Goal: Task Accomplishment & Management: Complete application form

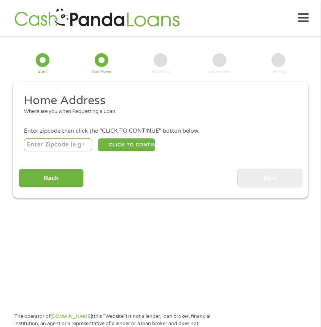
scroll to position [10, 0]
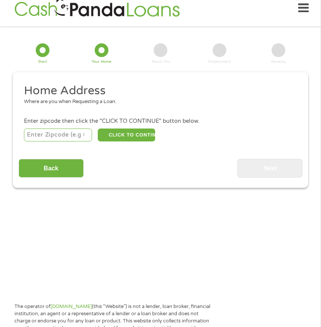
click at [43, 133] on input "number" at bounding box center [58, 134] width 68 height 13
type input "38141"
select select "[US_STATE]"
click at [147, 133] on button "CLICK TO CONTINUE" at bounding box center [126, 134] width 57 height 13
type input "38141"
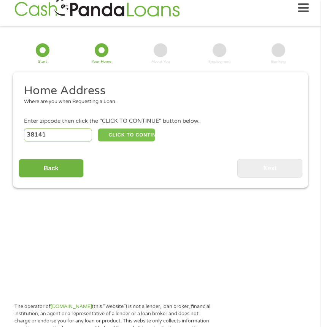
type input "[GEOGRAPHIC_DATA]"
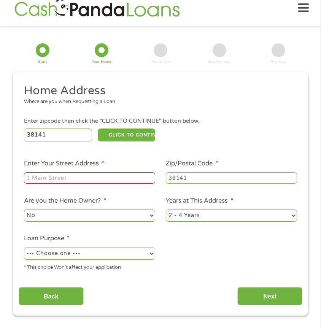
click at [104, 172] on div at bounding box center [89, 178] width 131 height 14
click at [108, 178] on input "Enter Your Street Address *" at bounding box center [89, 177] width 131 height 11
type input "[STREET_ADDRESS]"
click at [205, 218] on select "1 Year or less 1 - 2 Years 2 - 4 Years Over 4 Years" at bounding box center [231, 215] width 131 height 12
select select "60months"
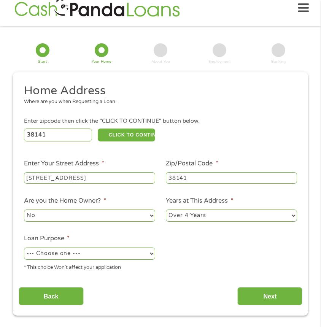
click at [166, 210] on select "1 Year or less 1 - 2 Years 2 - 4 Years Over 4 Years" at bounding box center [231, 215] width 131 height 12
click at [77, 216] on select "No Yes" at bounding box center [89, 215] width 131 height 12
click at [133, 247] on div "--- Choose one --- Pay Bills Debt Consolidation Home Improvement Major Purchase…" at bounding box center [89, 253] width 131 height 15
click at [133, 256] on select "--- Choose one --- Pay Bills Debt Consolidation Home Improvement Major Purchase…" at bounding box center [89, 253] width 131 height 12
click at [24, 248] on select "--- Choose one --- Pay Bills Debt Consolidation Home Improvement Major Purchase…" at bounding box center [89, 253] width 131 height 12
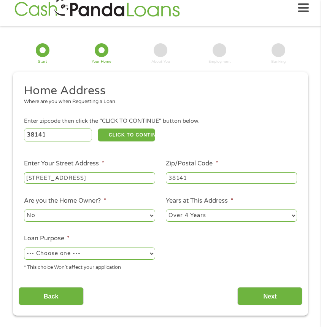
click at [100, 247] on div "--- Choose one --- Pay Bills Debt Consolidation Home Improvement Major Purchase…" at bounding box center [89, 253] width 131 height 15
click at [100, 251] on select "--- Choose one --- Pay Bills Debt Consolidation Home Improvement Major Purchase…" at bounding box center [89, 253] width 131 height 12
select select "paybills"
click at [24, 248] on select "--- Choose one --- Pay Bills Debt Consolidation Home Improvement Major Purchase…" at bounding box center [89, 253] width 131 height 12
click at [143, 138] on button "CLICK TO CONTINUE" at bounding box center [126, 134] width 57 height 13
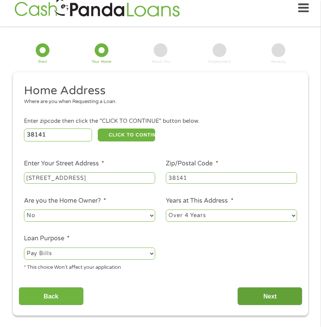
click at [295, 299] on input "Next" at bounding box center [269, 296] width 65 height 19
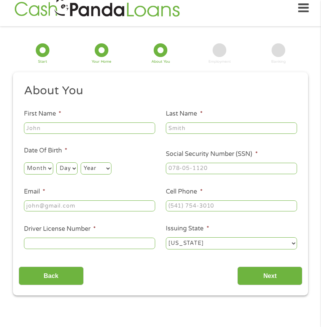
click at [103, 128] on input "First Name *" at bounding box center [89, 127] width 131 height 11
type input "[PERSON_NAME]"
type input "[EMAIL_ADDRESS][DOMAIN_NAME]"
type input "9019301277"
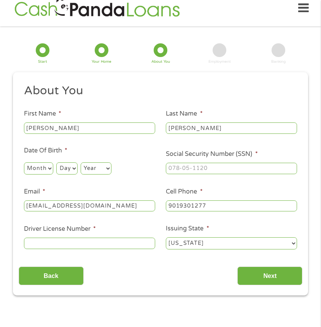
select select "[US_STATE]"
type input "[PHONE_NUMBER]"
click at [211, 167] on input "___-__-____" at bounding box center [231, 168] width 131 height 11
type input "416-45-9874"
click at [44, 166] on select "Month 1 2 3 4 5 6 7 8 9 10 11 12" at bounding box center [38, 168] width 29 height 12
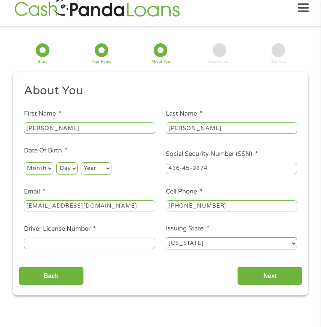
select select "8"
click at [24, 162] on select "Month 1 2 3 4 5 6 7 8 9 10 11 12" at bounding box center [38, 168] width 29 height 12
click at [64, 161] on div "Day Day 1 2 3 4 5 6 7 8 9 10 11 12 13 14 15 16 17 18 19 20 21 22 23 24 25 26 27…" at bounding box center [66, 168] width 21 height 15
click at [75, 169] on select "Day 1 2 3 4 5 6 7 8 9 10 11 12 13 14 15 16 17 18 19 20 21 22 23 24 25 26 27 28 …" at bounding box center [66, 168] width 21 height 12
select select "30"
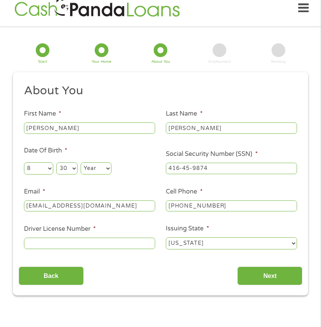
click at [56, 162] on select "Day 1 2 3 4 5 6 7 8 9 10 11 12 13 14 15 16 17 18 19 20 21 22 23 24 25 26 27 28 …" at bounding box center [66, 168] width 21 height 12
click at [101, 166] on select "Year [DATE] 2006 2005 2004 2003 2002 2001 2000 1999 1998 1997 1996 1995 1994 19…" at bounding box center [96, 168] width 31 height 12
click at [81, 162] on select "Year [DATE] 2006 2005 2004 2003 2002 2001 2000 1999 1998 1997 1996 1995 1994 19…" at bounding box center [96, 168] width 31 height 12
click at [96, 173] on select "Year [DATE] 2006 2005 2004 2003 2002 2001 2000 1999 1998 1997 1996 1995 1994 19…" at bounding box center [96, 168] width 31 height 12
select select "1995"
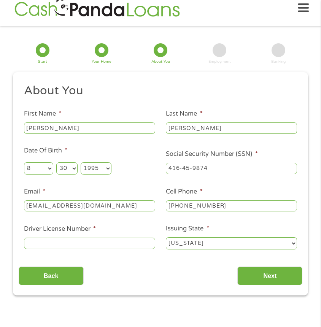
click at [81, 162] on select "Year [DATE] 2006 2005 2004 2003 2002 2001 2000 1999 1998 1997 1996 1995 1994 19…" at bounding box center [96, 168] width 31 height 12
click at [95, 241] on input "Driver License Number *" at bounding box center [89, 242] width 131 height 11
click at [209, 252] on ul "About You This field is hidden when viewing the form Title * --- Choose one ---…" at bounding box center [161, 169] width 284 height 173
drag, startPoint x: 209, startPoint y: 253, endPoint x: 202, endPoint y: 248, distance: 8.5
click at [209, 253] on ul "About You This field is hidden when viewing the form Title * --- Choose one ---…" at bounding box center [161, 169] width 284 height 173
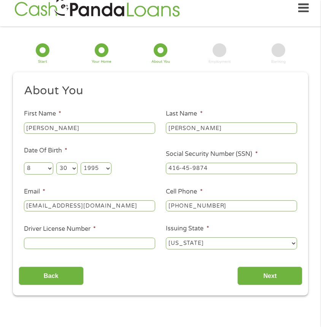
click at [202, 248] on select "[US_STATE] [US_STATE] [US_STATE] [US_STATE] [US_STATE] [US_STATE] [US_STATE] [U…" at bounding box center [231, 243] width 131 height 12
select select "[US_STATE]"
click at [166, 238] on select "[US_STATE] [US_STATE] [US_STATE] [US_STATE] [US_STATE] [US_STATE] [US_STATE] [U…" at bounding box center [231, 243] width 131 height 12
click at [133, 242] on input "Driver License Number *" at bounding box center [89, 242] width 131 height 11
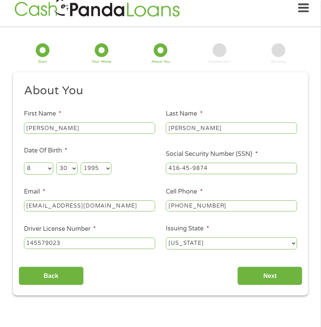
type input "145579023"
click at [204, 279] on div "Back Next" at bounding box center [161, 273] width 284 height 24
click at [261, 280] on input "Next" at bounding box center [269, 275] width 65 height 19
click at [277, 277] on input "Next" at bounding box center [269, 275] width 65 height 19
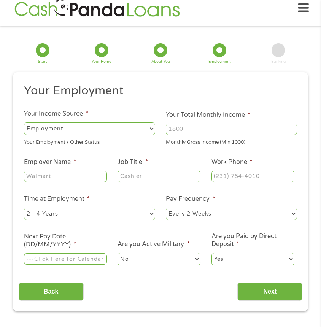
click at [122, 127] on select "--- Choose one --- Employment [DEMOGRAPHIC_DATA] Benefits" at bounding box center [89, 128] width 131 height 12
select select "selfEmployed"
click at [24, 122] on select "--- Choose one --- Employment [DEMOGRAPHIC_DATA] Benefits" at bounding box center [89, 128] width 131 height 12
click at [204, 129] on input "Your Total Monthly Income *" at bounding box center [231, 128] width 131 height 11
type input "4200"
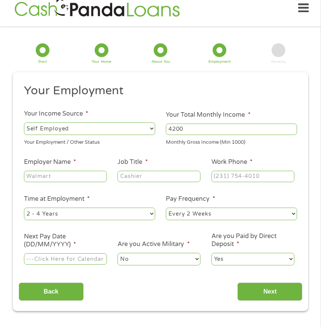
click at [70, 181] on input "Employer Name *" at bounding box center [65, 176] width 83 height 11
type input "Banner [PERSON_NAME] SBLI FGLIFE"
click at [141, 178] on input "Job Title *" at bounding box center [158, 176] width 83 height 11
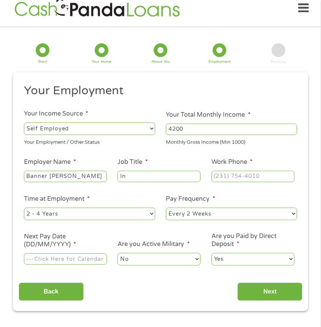
type input "I"
type input "Financial Advisor"
type input "(___) ___-____"
click at [228, 178] on input "(___) ___-____" at bounding box center [252, 176] width 83 height 11
type input "(___) ___-____"
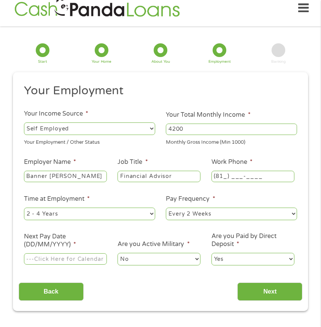
type input "(816) ___-____"
type input "(___) ___-____"
click at [235, 188] on ul "Your Employment Your Income Source * --- Choose one --- Employment [DEMOGRAPHIC…" at bounding box center [161, 177] width 284 height 189
click at [225, 177] on input "(___) ___-____" at bounding box center [252, 176] width 83 height 11
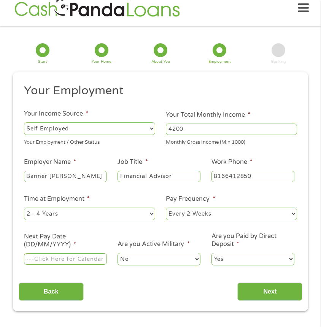
type input "[PHONE_NUMBER]"
click at [100, 215] on select "--- Choose one --- 1 Year or less 1 - 2 Years 2 - 4 Years Over 4 Years" at bounding box center [89, 213] width 131 height 12
select select "24months"
click at [24, 208] on select "--- Choose one --- 1 Year or less 1 - 2 Years 2 - 4 Years Over 4 Years" at bounding box center [89, 213] width 131 height 12
click at [268, 214] on select "--- Choose one --- Every 2 Weeks Every Week Monthly Semi-Monthly" at bounding box center [231, 213] width 131 height 12
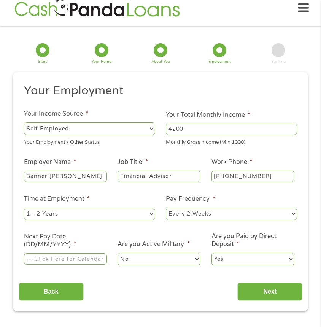
select select "semimonthly"
click at [166, 208] on select "--- Choose one --- Every 2 Weeks Every Week Monthly Semi-Monthly" at bounding box center [231, 213] width 131 height 12
click at [55, 256] on input "Next Pay Date (DD/MM/YYYY) *" at bounding box center [65, 258] width 83 height 11
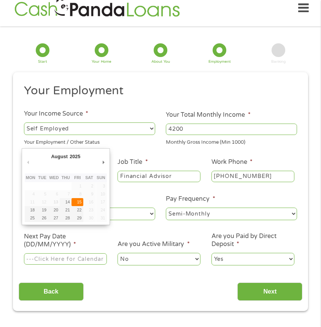
type input "[DATE]"
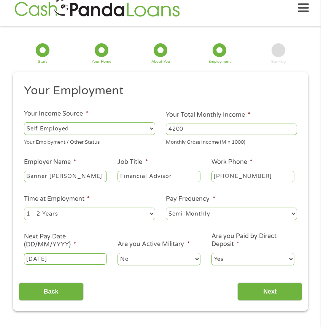
click at [70, 263] on input "[DATE]" at bounding box center [65, 258] width 83 height 11
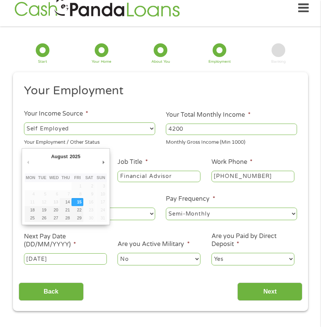
click at [258, 262] on select "Yes No" at bounding box center [252, 259] width 83 height 12
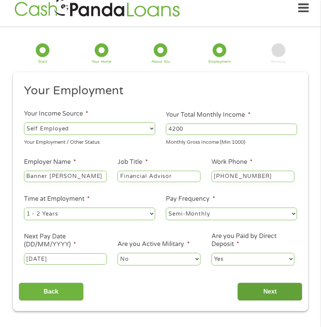
click at [283, 291] on input "Next" at bounding box center [269, 291] width 65 height 19
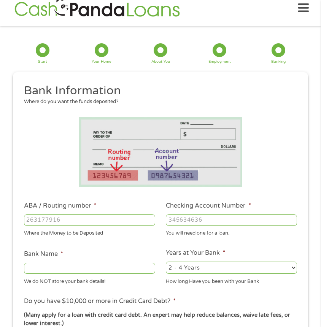
click at [68, 219] on input "ABA / Routing number *" at bounding box center [89, 219] width 131 height 11
type input "082000109"
type input "REGIONS BANK"
type input "082000109"
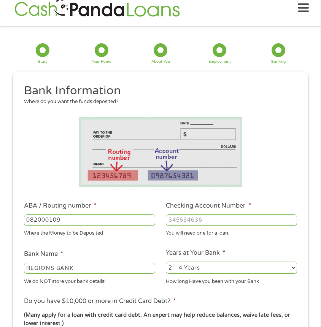
click at [202, 221] on input "Checking Account Number *" at bounding box center [231, 219] width 131 height 11
type input "0342775183"
click at [199, 232] on div "You will need one for a loan." at bounding box center [231, 232] width 131 height 10
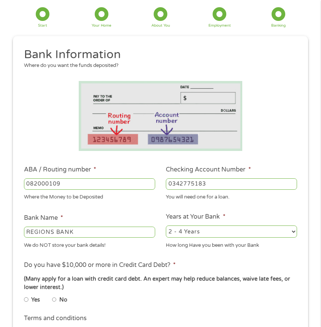
scroll to position [51, 0]
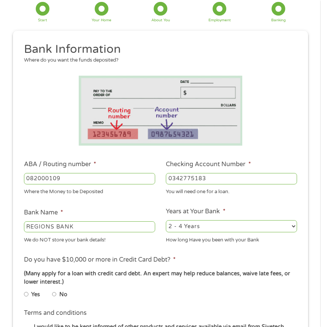
click at [215, 226] on select "2 - 4 Years 6 - 12 Months 1 - 2 Years Over 4 Years" at bounding box center [231, 226] width 131 height 12
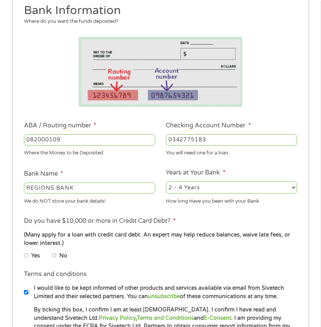
scroll to position [130, 0]
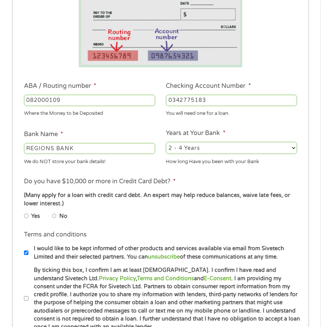
click at [57, 215] on li "No" at bounding box center [65, 216] width 27 height 12
click at [57, 218] on li "No" at bounding box center [65, 216] width 27 height 12
click at [47, 215] on li "Yes" at bounding box center [38, 216] width 28 height 12
click at [53, 219] on input "No" at bounding box center [54, 215] width 5 height 9
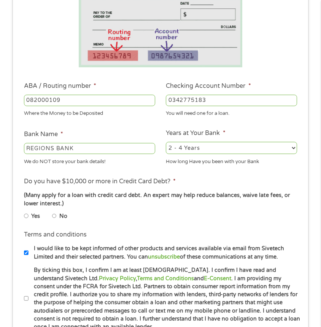
radio input "true"
click at [68, 219] on li "No" at bounding box center [65, 216] width 27 height 12
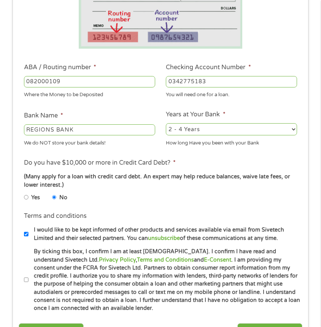
scroll to position [155, 0]
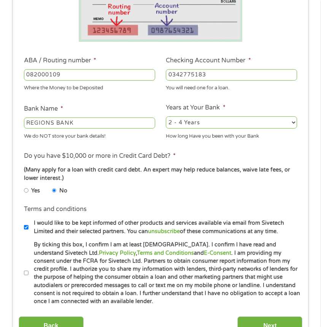
click at [25, 275] on input "By ticking this box, I confirm I am at least [DEMOGRAPHIC_DATA]. I confirm I ha…" at bounding box center [26, 272] width 5 height 9
checkbox input "true"
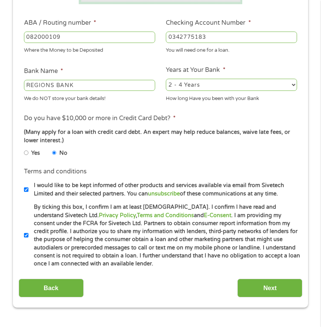
scroll to position [206, 0]
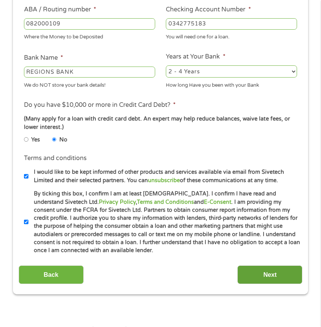
click at [269, 274] on input "Next" at bounding box center [269, 274] width 65 height 19
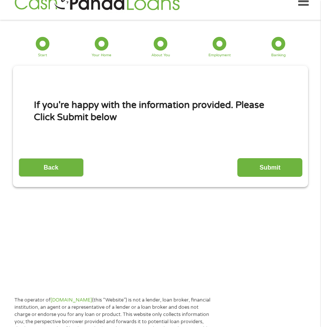
scroll to position [10, 0]
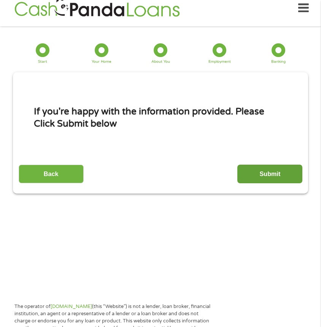
click at [280, 179] on input "Submit" at bounding box center [269, 174] width 65 height 19
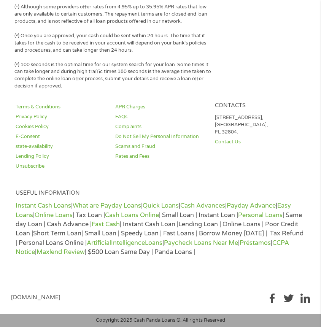
scroll to position [0, 0]
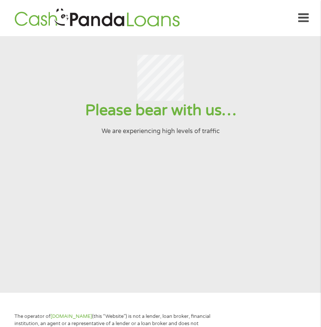
click at [304, 19] on icon at bounding box center [303, 18] width 11 height 19
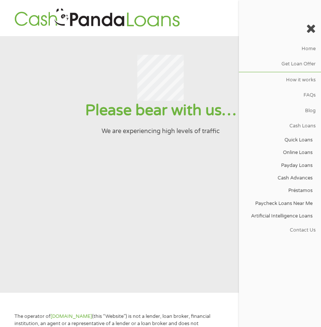
click at [169, 162] on section "Please bear with us… We are experiencing high levels of traffic" at bounding box center [160, 164] width 321 height 256
click at [196, 78] on div at bounding box center [160, 78] width 302 height 46
